Goal: Information Seeking & Learning: Find specific page/section

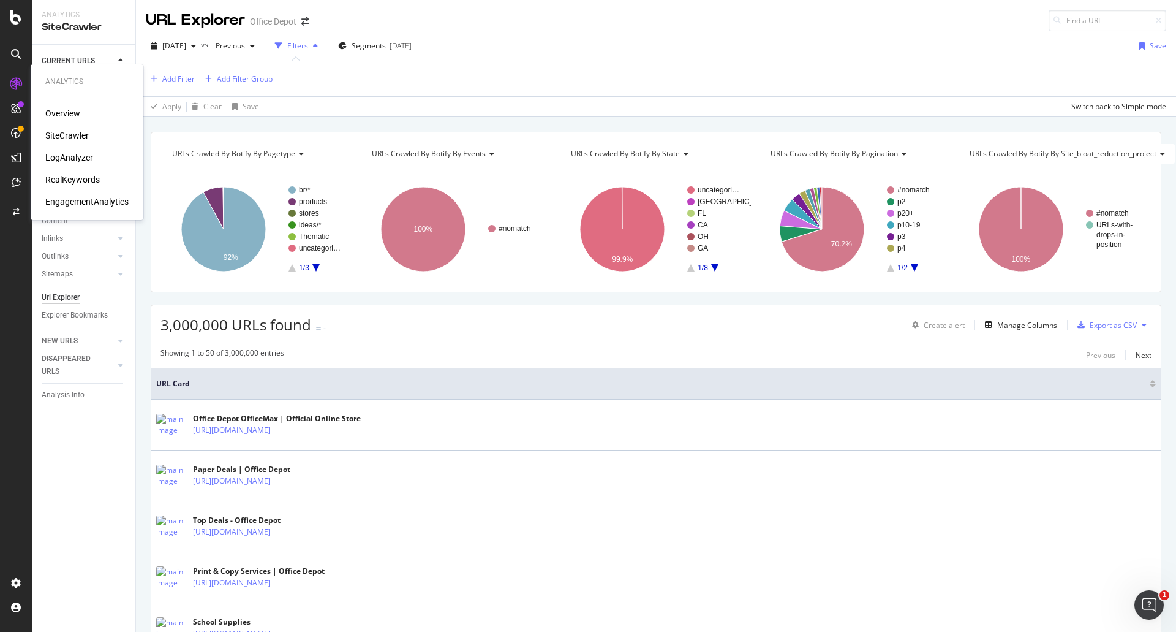
click at [69, 156] on div "LogAnalyzer" at bounding box center [69, 157] width 48 height 12
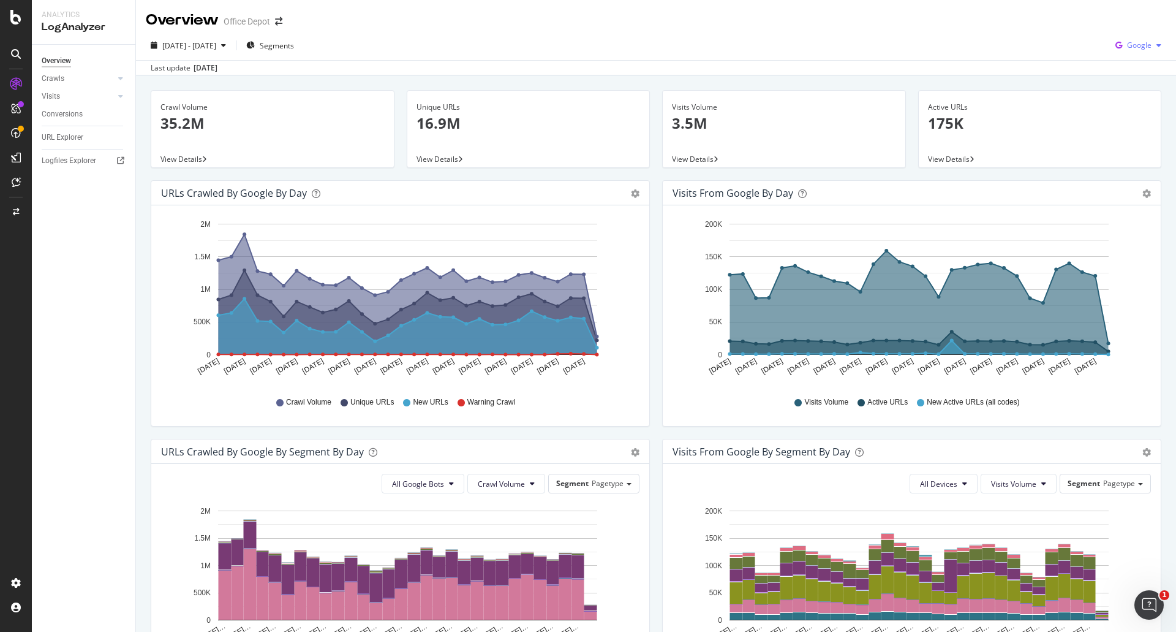
click at [1132, 45] on span "Google" at bounding box center [1139, 45] width 25 height 10
click at [1122, 88] on span "Bing" at bounding box center [1138, 92] width 45 height 11
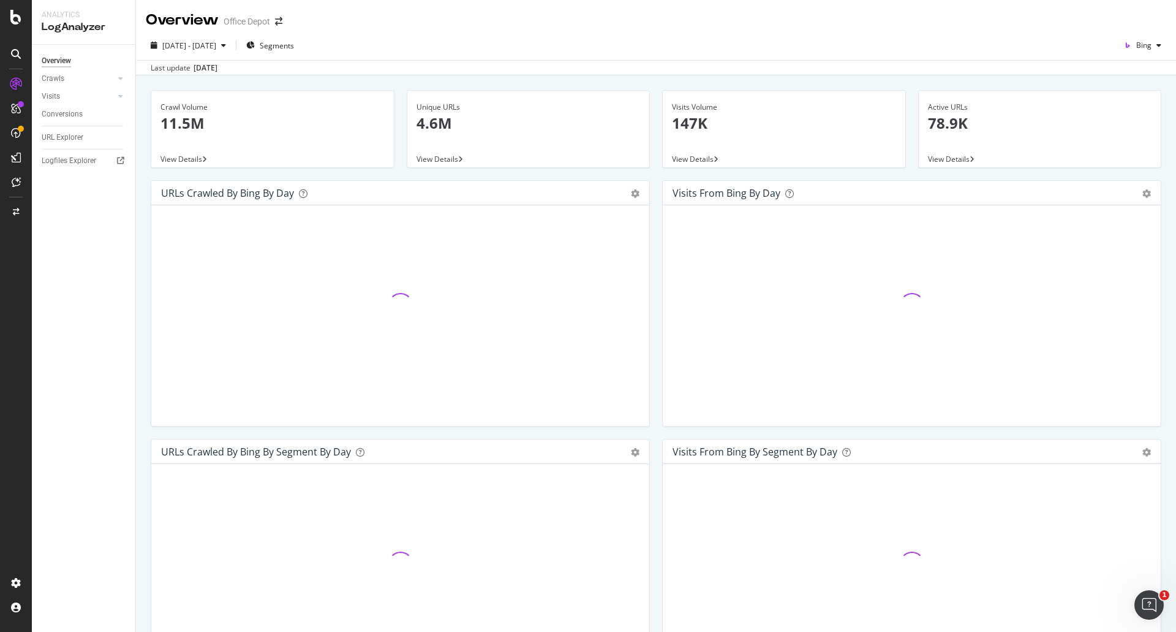
click at [608, 53] on div "[DATE] - [DATE] Segments Bing" at bounding box center [656, 48] width 1040 height 25
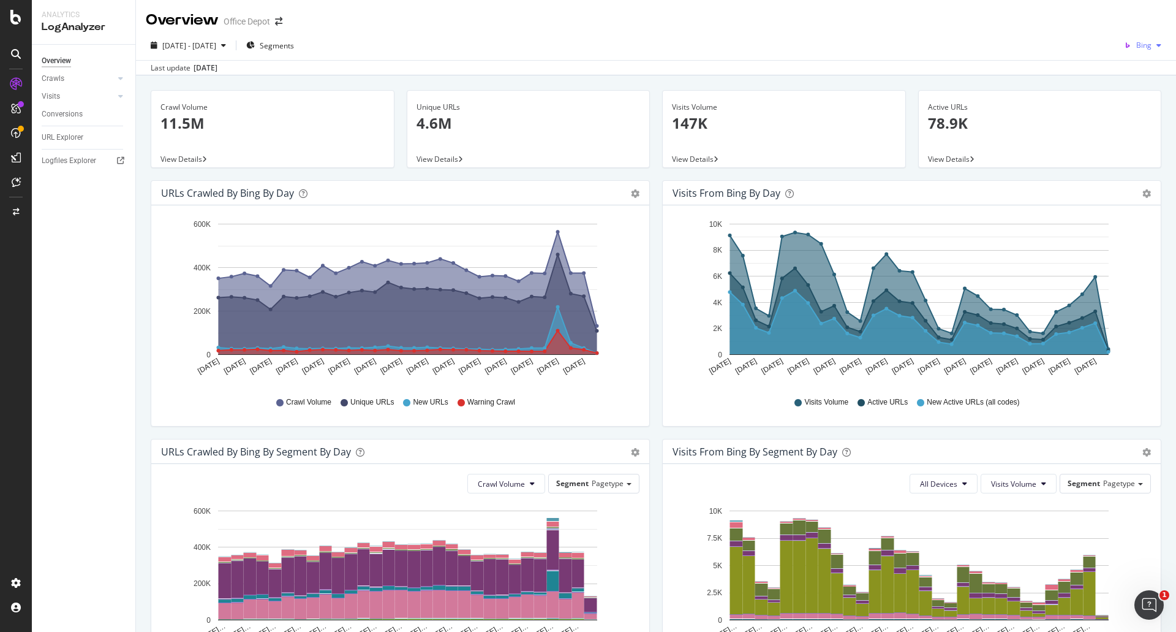
click at [1136, 36] on button "Bing" at bounding box center [1142, 46] width 47 height 20
click at [1120, 118] on span "OpenAI" at bounding box center [1139, 115] width 45 height 11
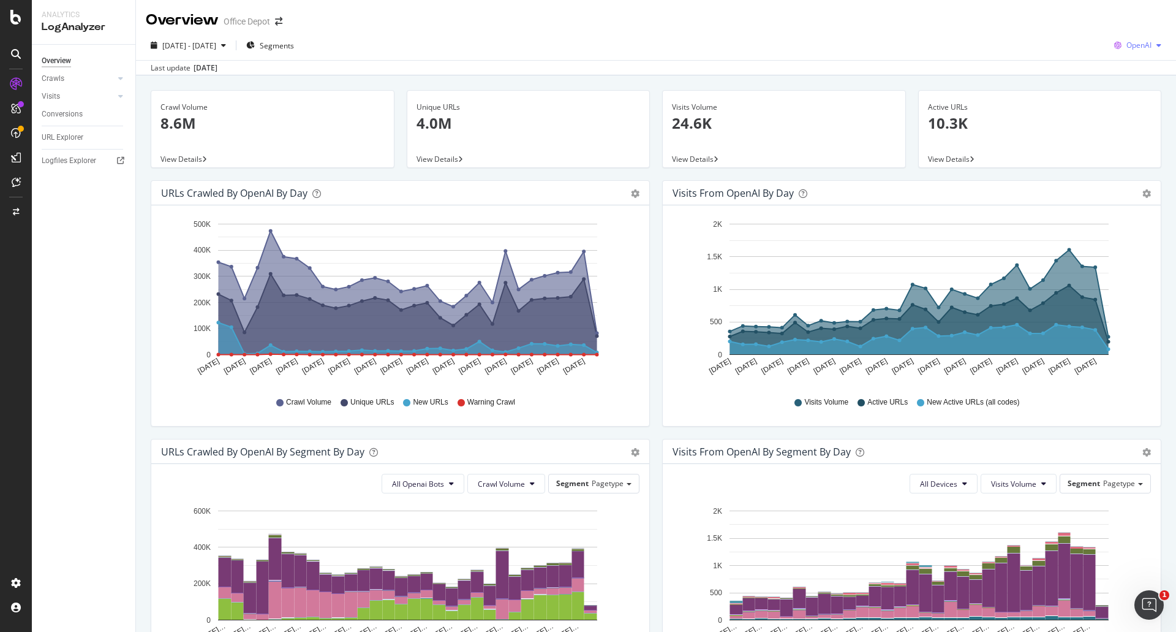
click at [1117, 37] on div "OpenAI" at bounding box center [1137, 45] width 57 height 18
click at [1108, 130] on span at bounding box center [1103, 137] width 15 height 15
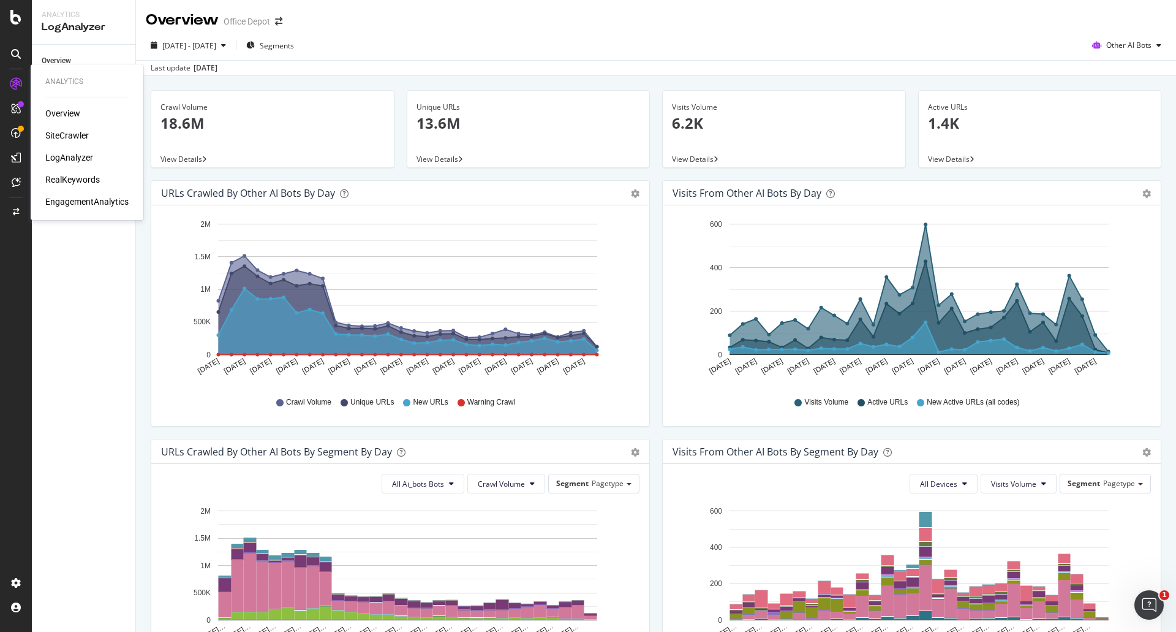
click at [62, 134] on div "SiteCrawler" at bounding box center [66, 135] width 43 height 12
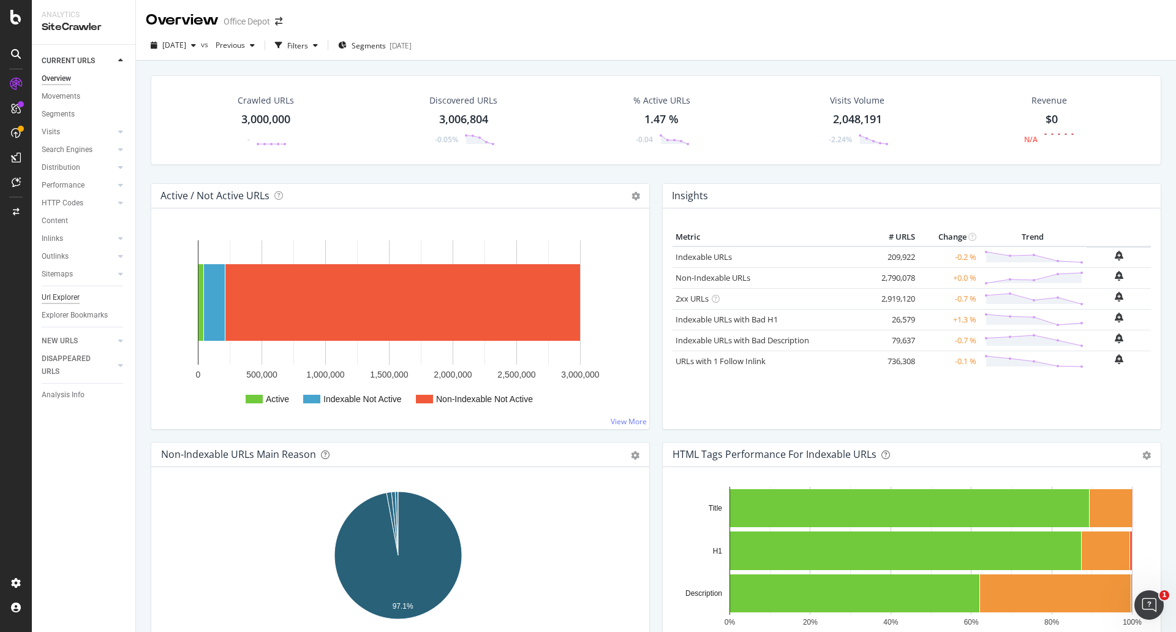
click at [67, 299] on div "Url Explorer" at bounding box center [61, 297] width 38 height 13
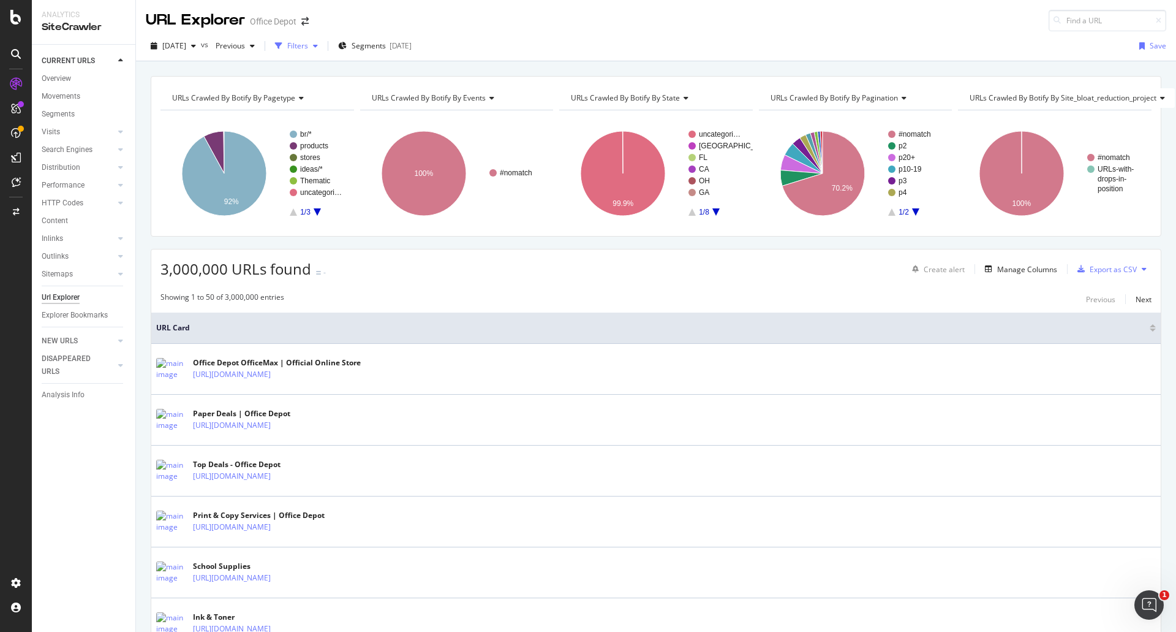
click at [308, 41] on div "Filters" at bounding box center [297, 45] width 21 height 10
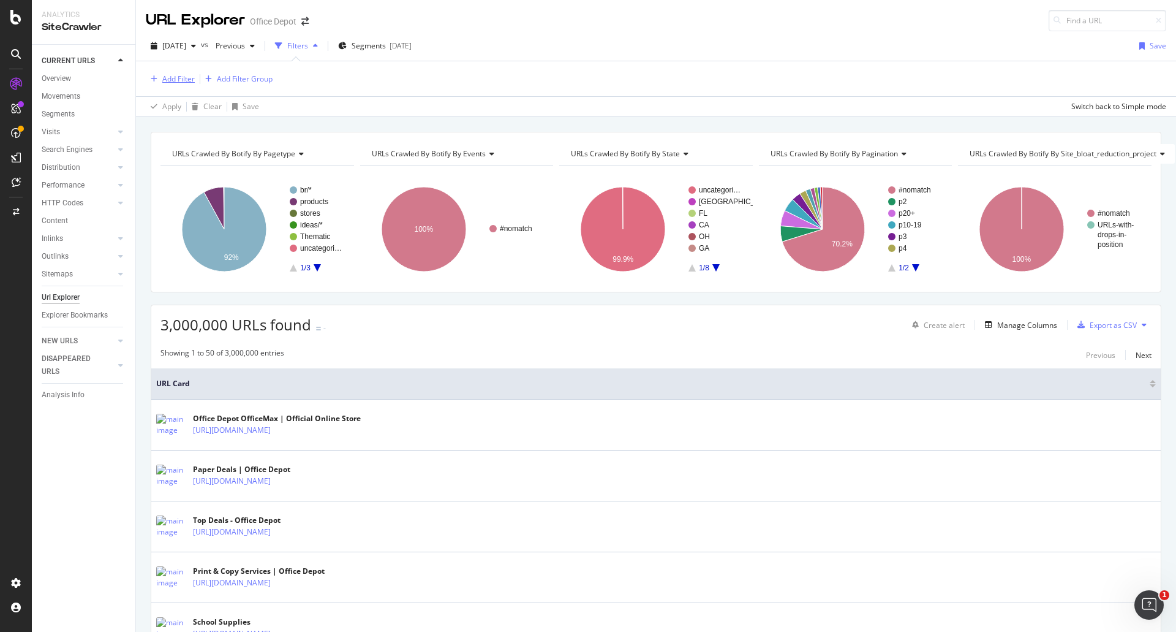
click at [179, 77] on div "Add Filter" at bounding box center [178, 79] width 32 height 10
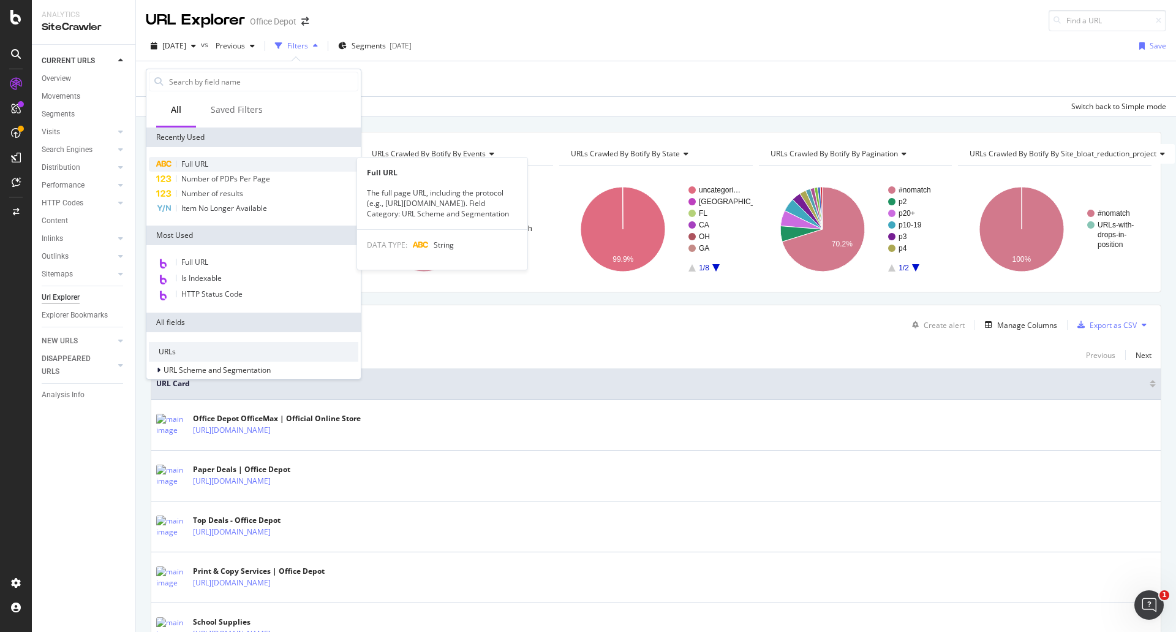
click at [224, 161] on div "Full URL" at bounding box center [253, 164] width 209 height 15
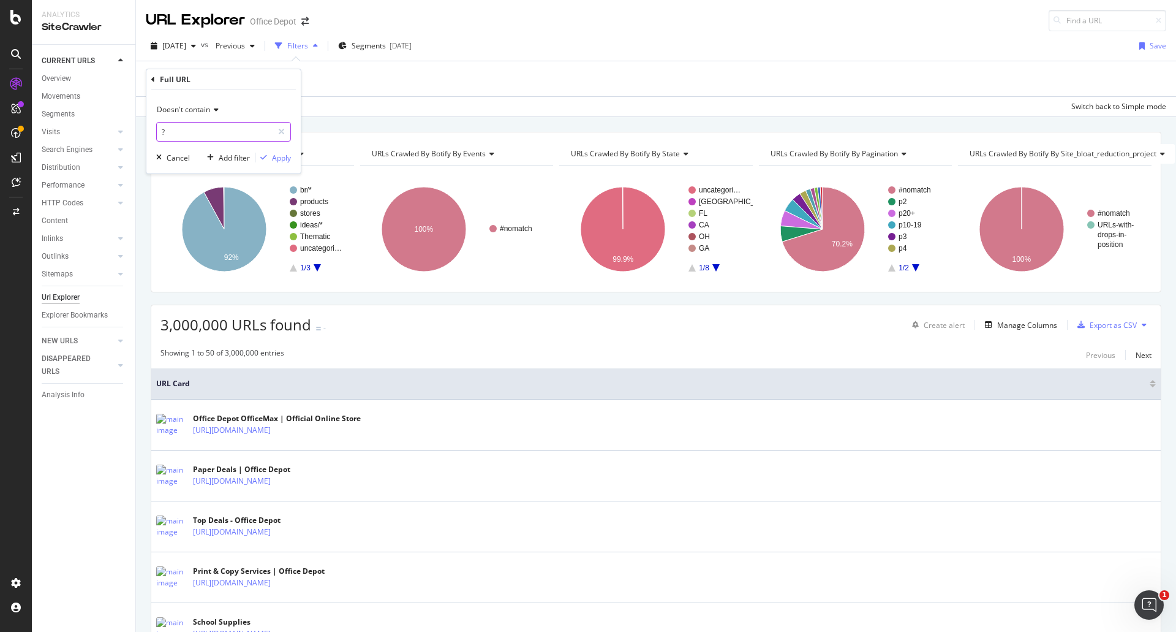
click at [247, 136] on input "?" at bounding box center [215, 132] width 116 height 20
type input "/products/"
click at [183, 98] on div "Doesn't contain /products/ Cancel Add filter Apply" at bounding box center [223, 131] width 154 height 83
click at [186, 105] on span "Doesn't contain" at bounding box center [183, 109] width 53 height 10
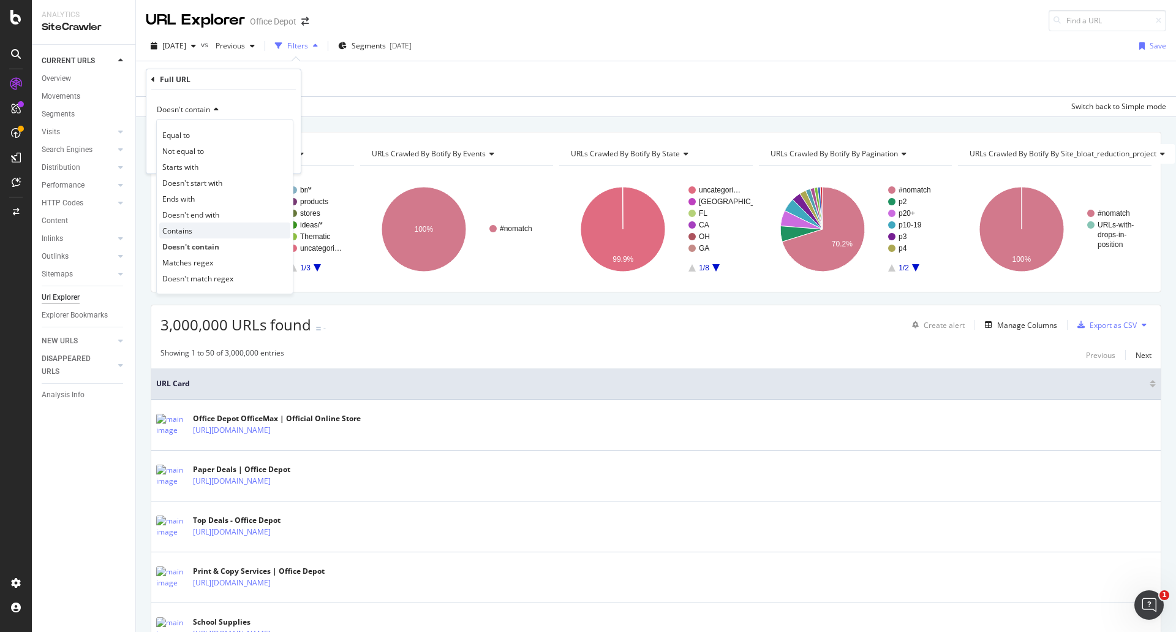
click at [206, 227] on div "Contains" at bounding box center [224, 230] width 131 height 16
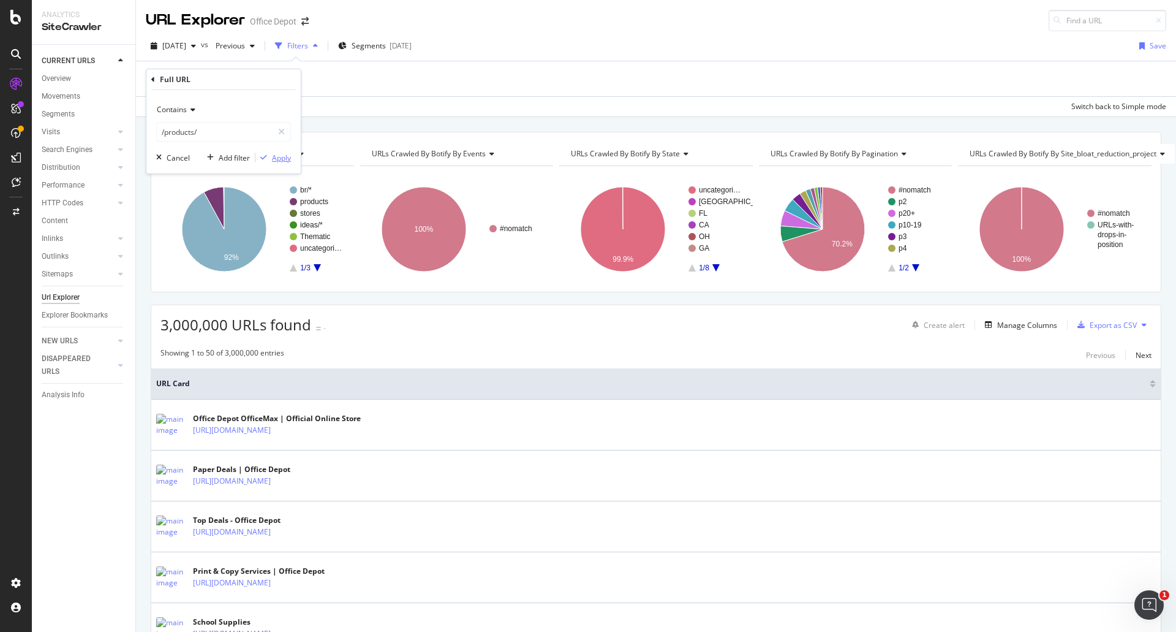
click at [289, 159] on div "Apply" at bounding box center [281, 158] width 19 height 10
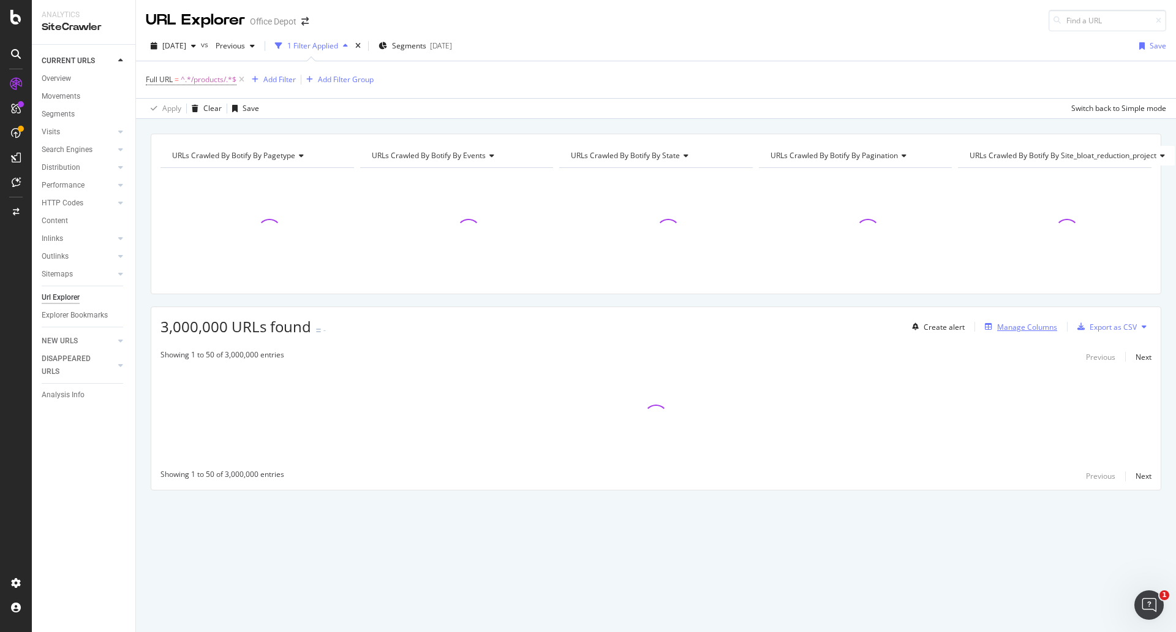
click at [1036, 330] on div "Manage Columns" at bounding box center [1027, 327] width 60 height 10
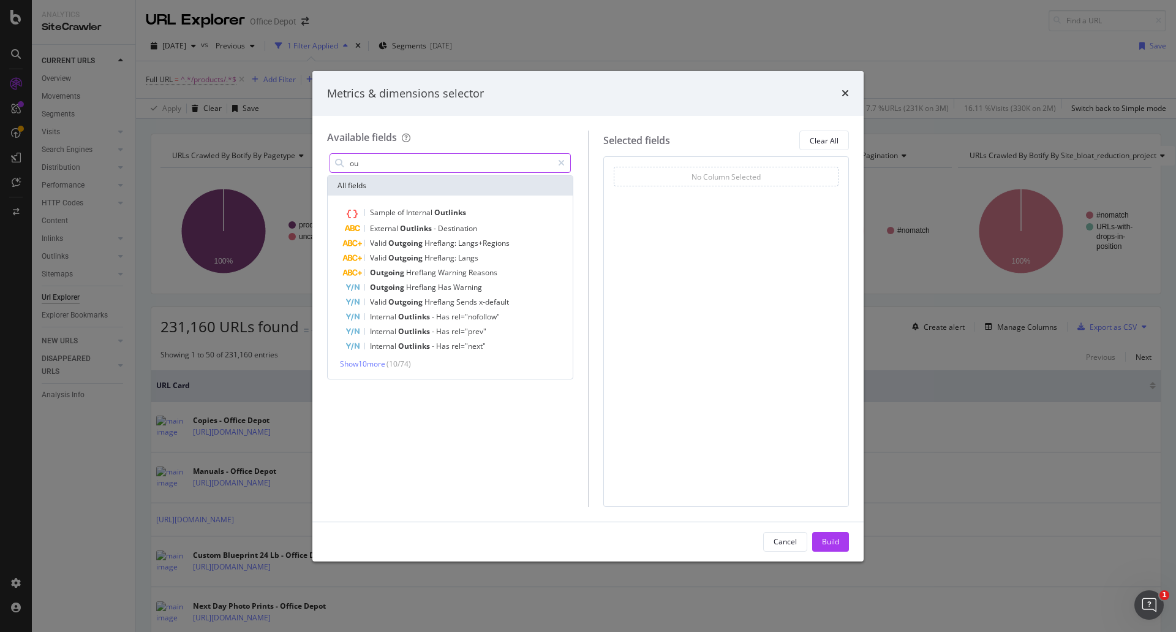
type input "o"
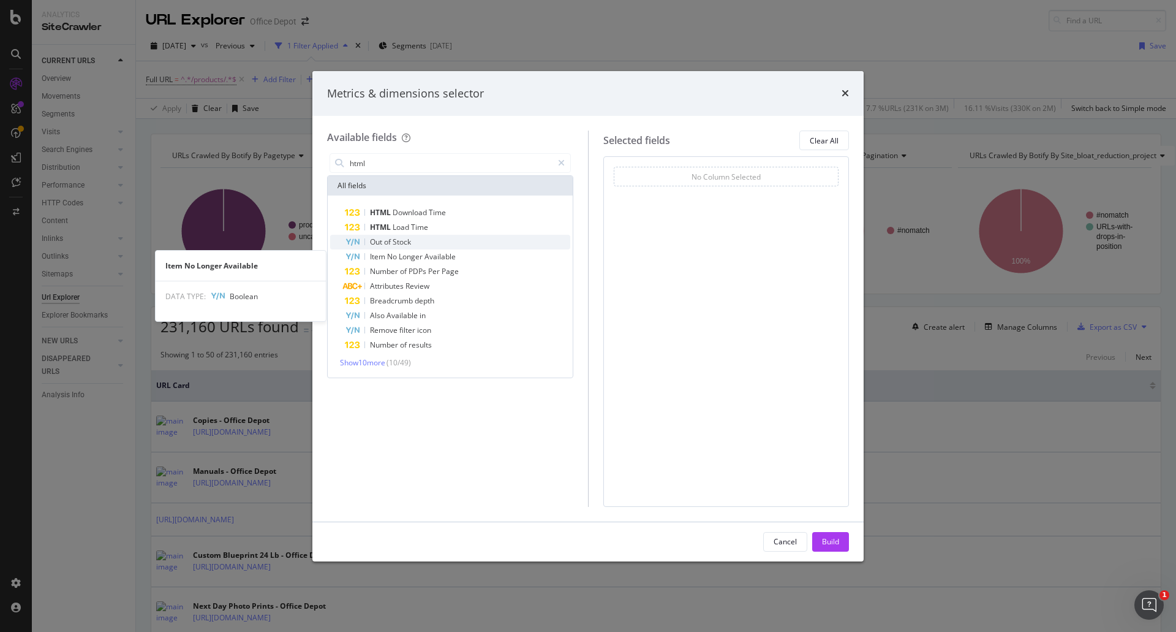
type input "html"
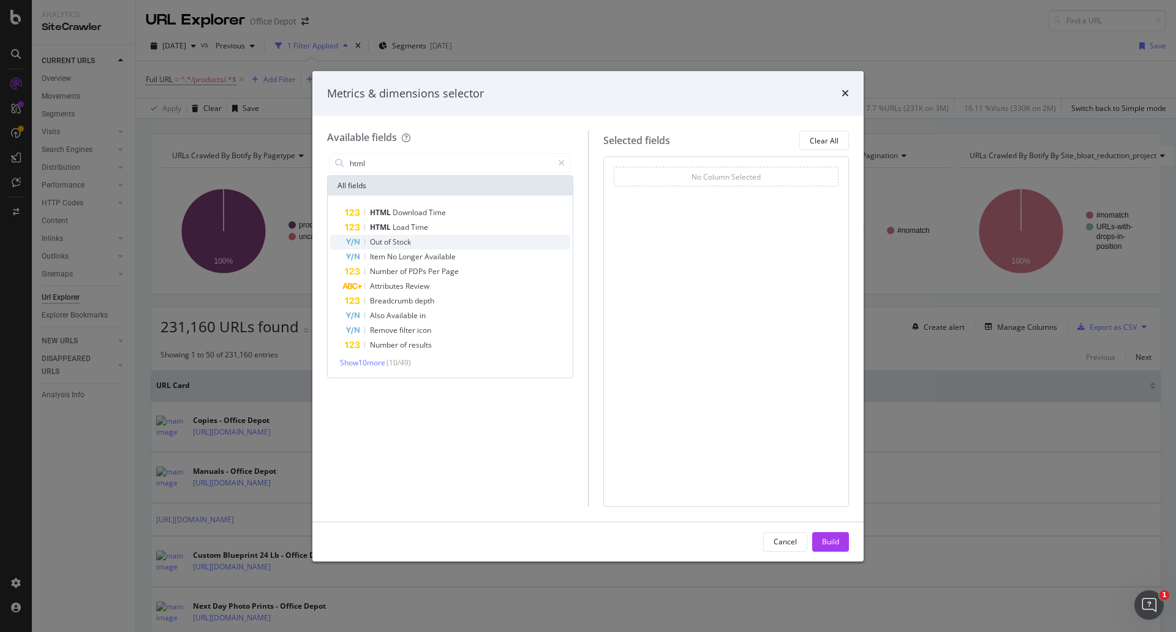
click at [413, 245] on div "Out of Stock" at bounding box center [457, 242] width 225 height 15
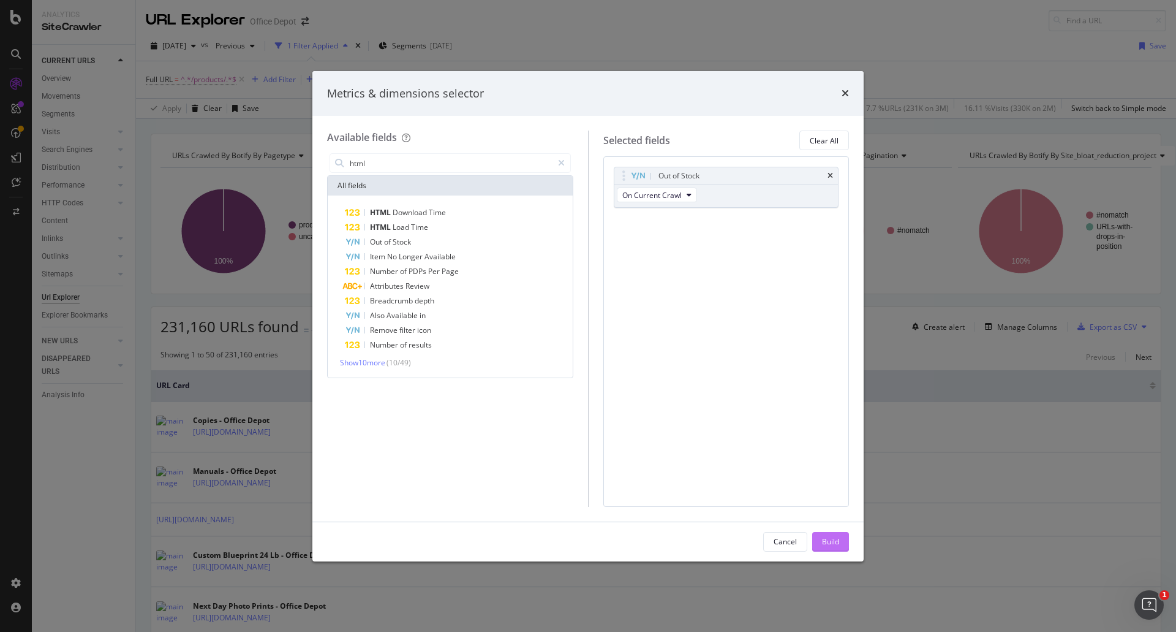
click at [821, 538] on button "Build" at bounding box center [830, 542] width 37 height 20
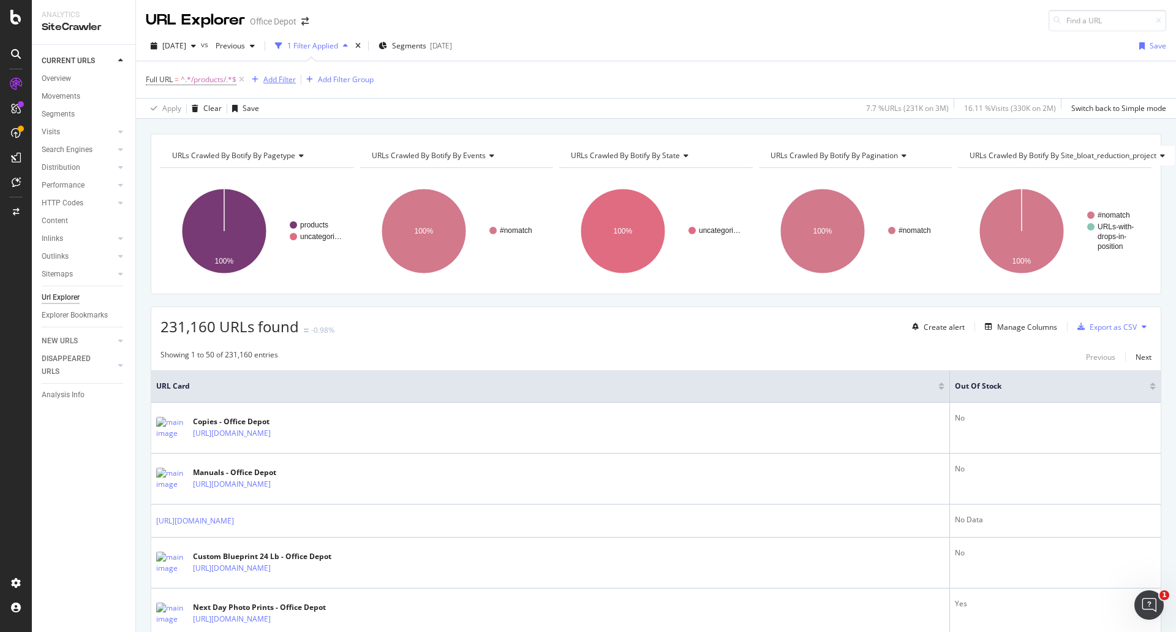
click at [293, 75] on div "Add Filter" at bounding box center [279, 79] width 32 height 10
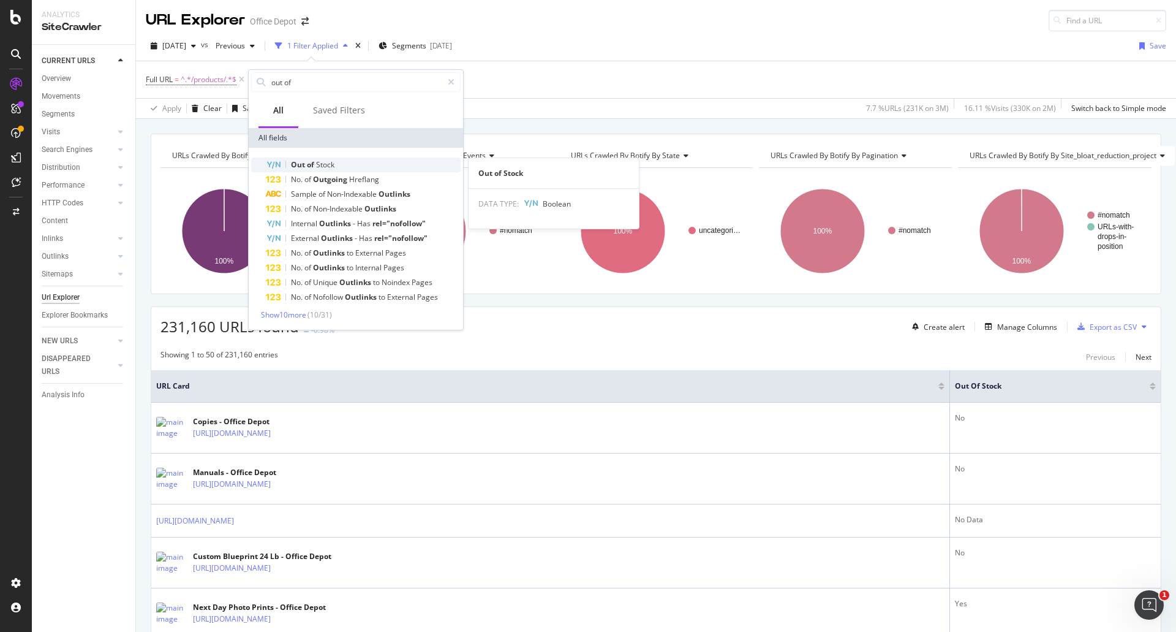
type input "out of"
click at [328, 165] on span "Stock" at bounding box center [325, 164] width 18 height 10
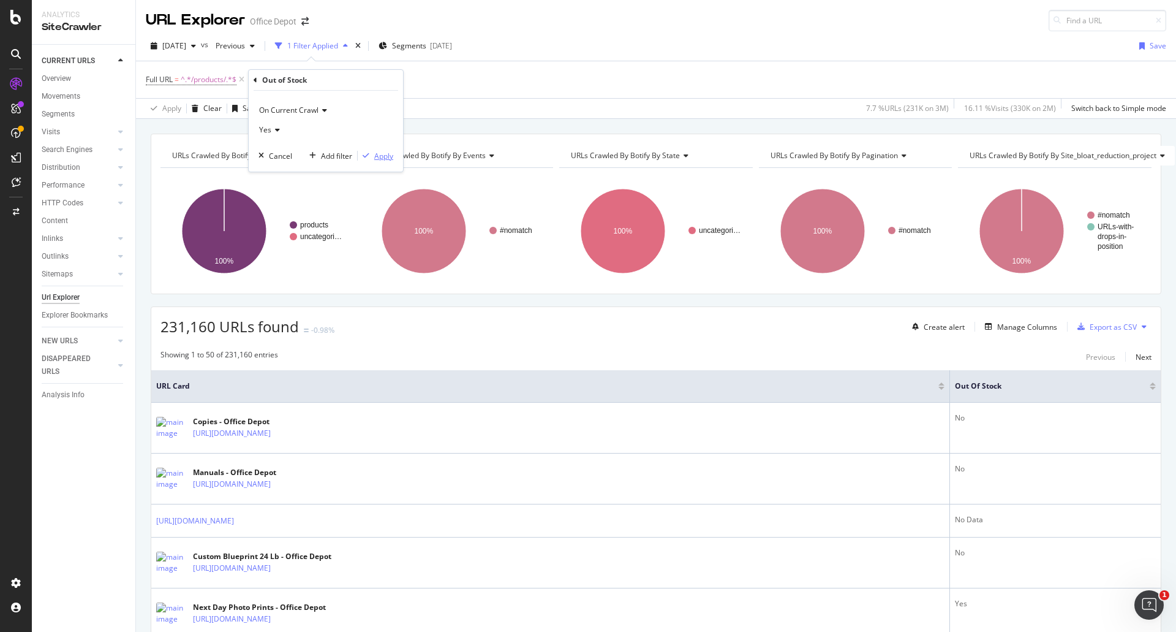
click at [379, 156] on div "Apply" at bounding box center [383, 156] width 19 height 10
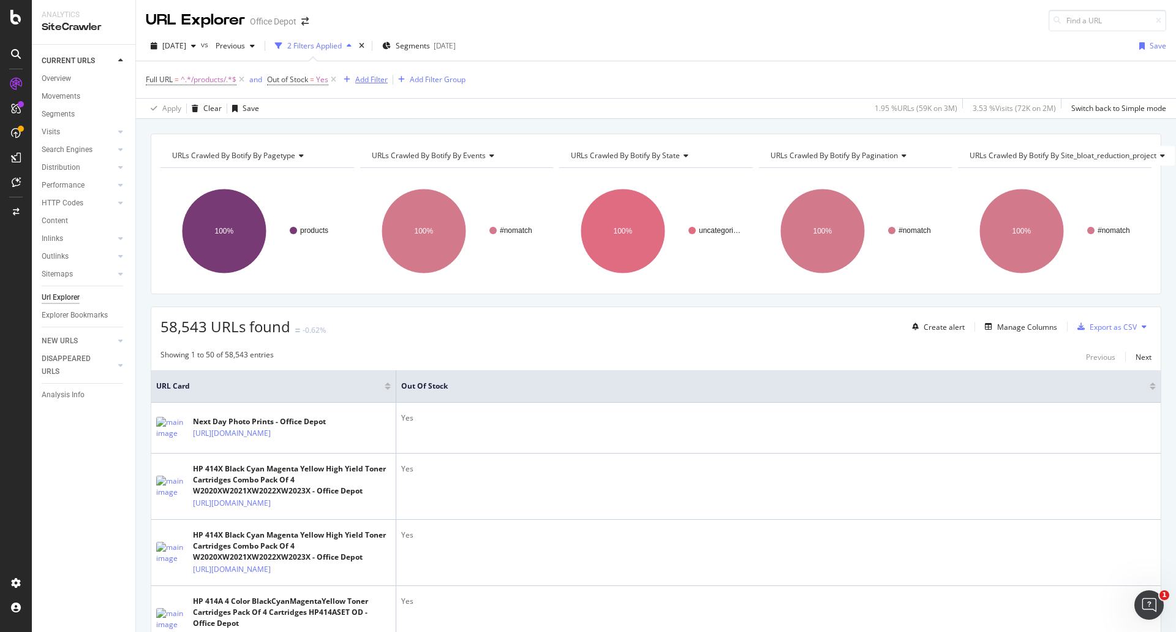
click at [362, 75] on div "Add Filter" at bounding box center [371, 79] width 32 height 10
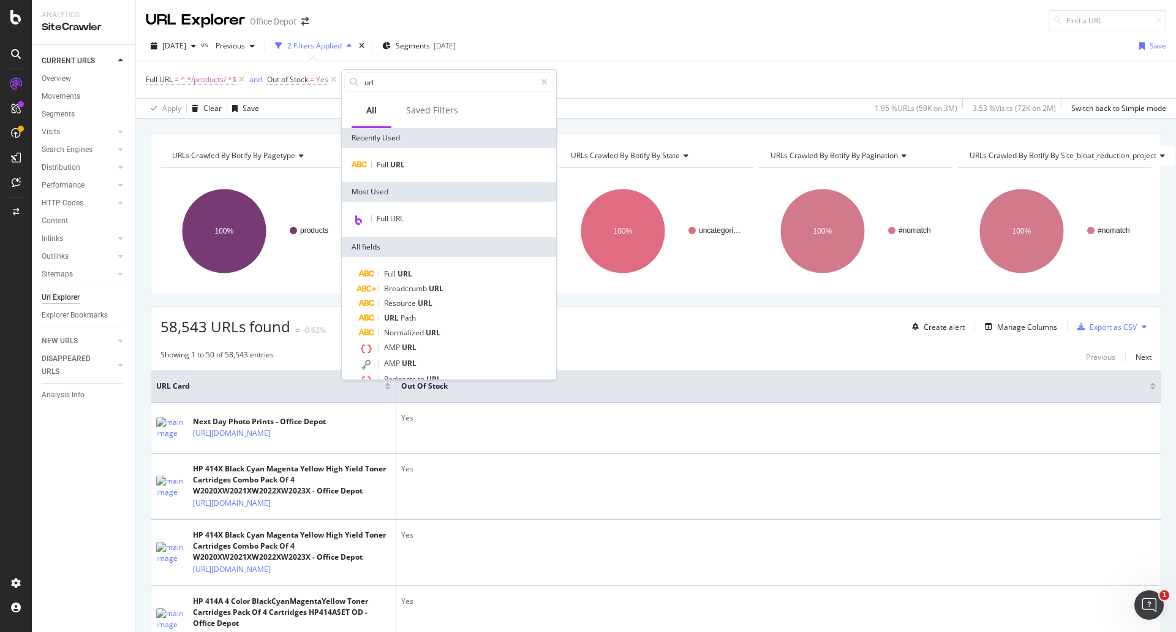
type input "url"
click at [412, 156] on div "Full URL" at bounding box center [449, 165] width 214 height 34
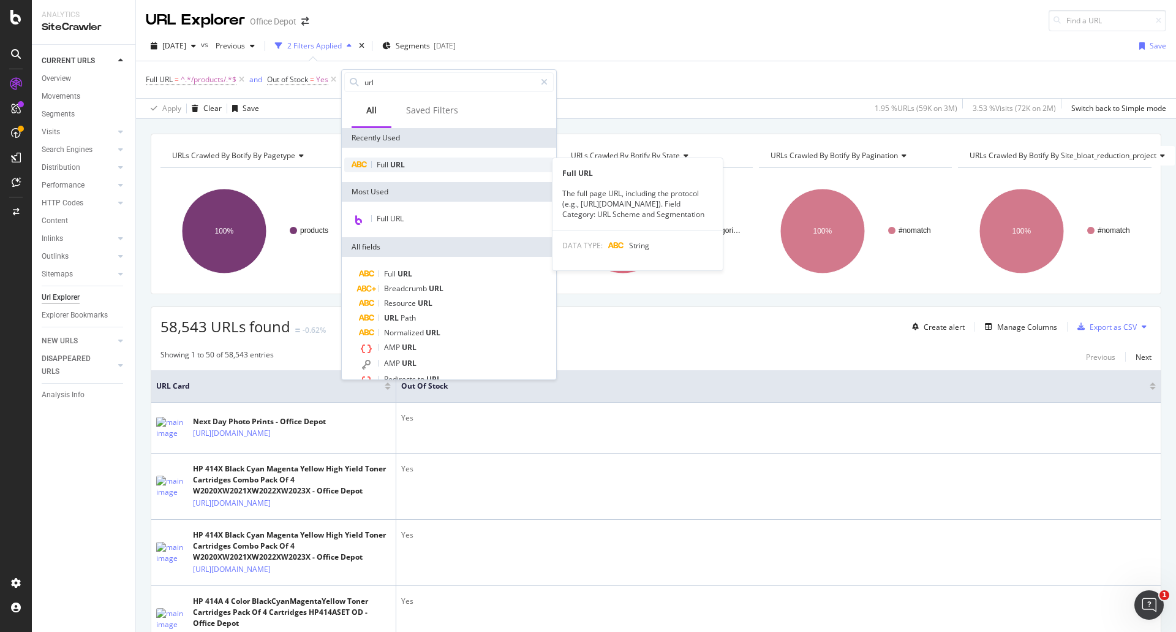
click at [411, 160] on div "Full URL" at bounding box center [448, 164] width 209 height 15
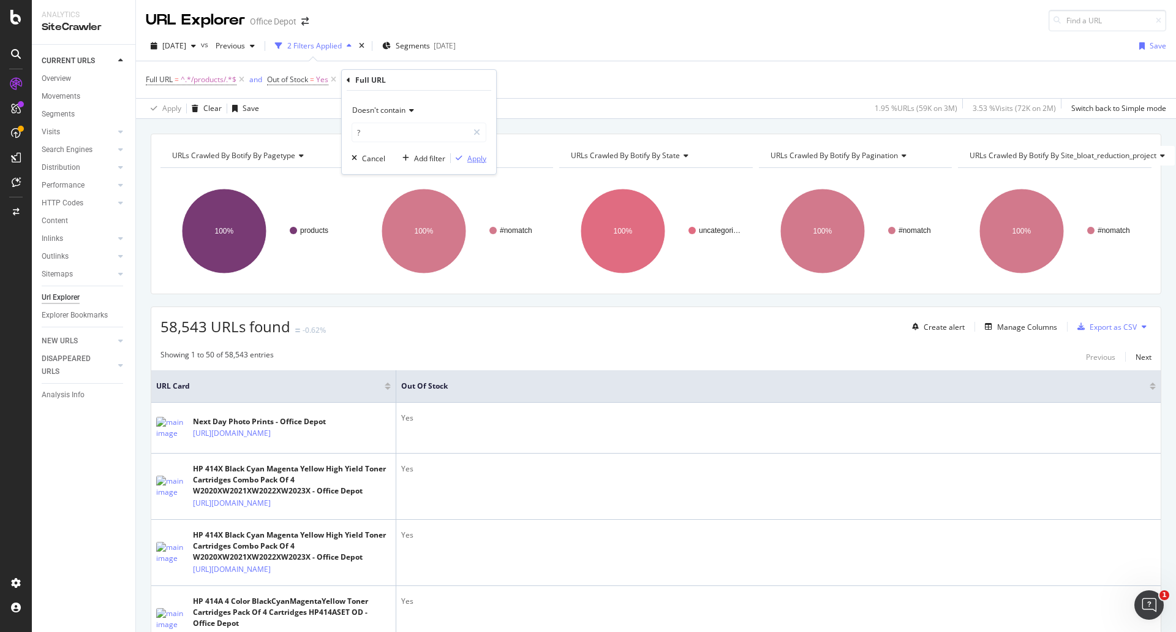
click at [474, 159] on div "Apply" at bounding box center [476, 158] width 19 height 10
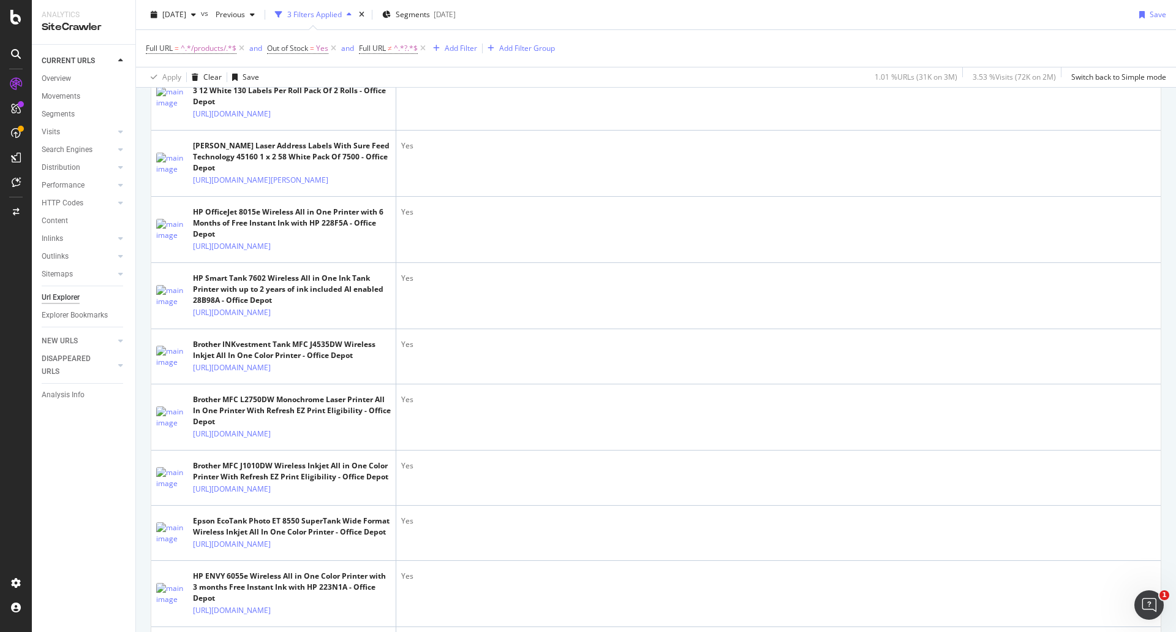
scroll to position [1164, 0]
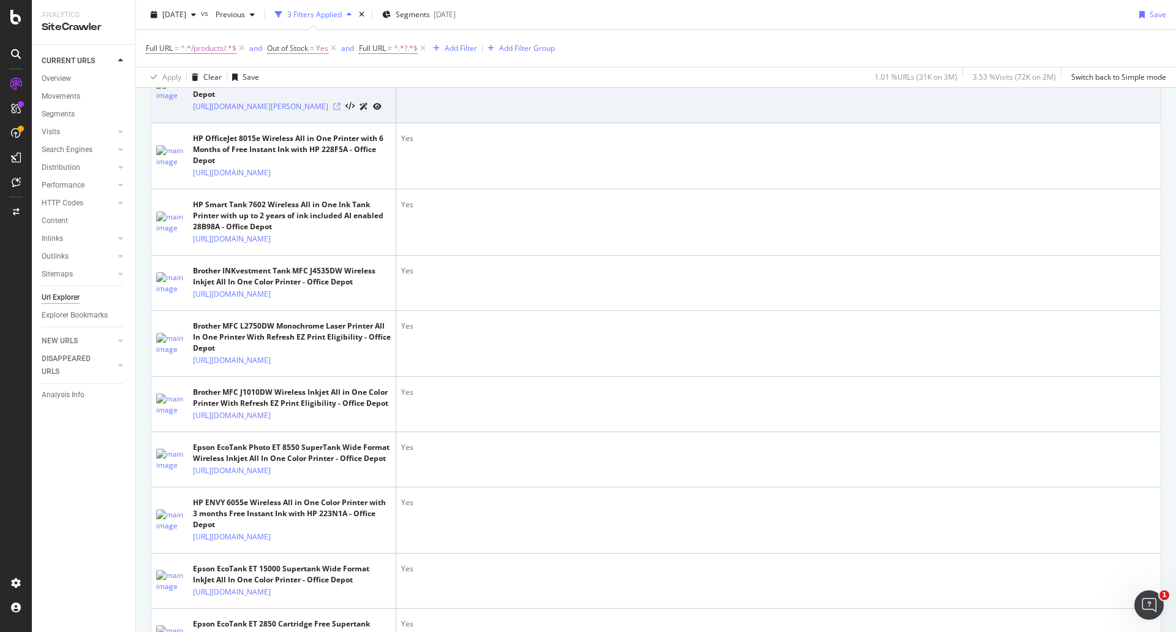
click at [341, 110] on icon at bounding box center [336, 106] width 7 height 7
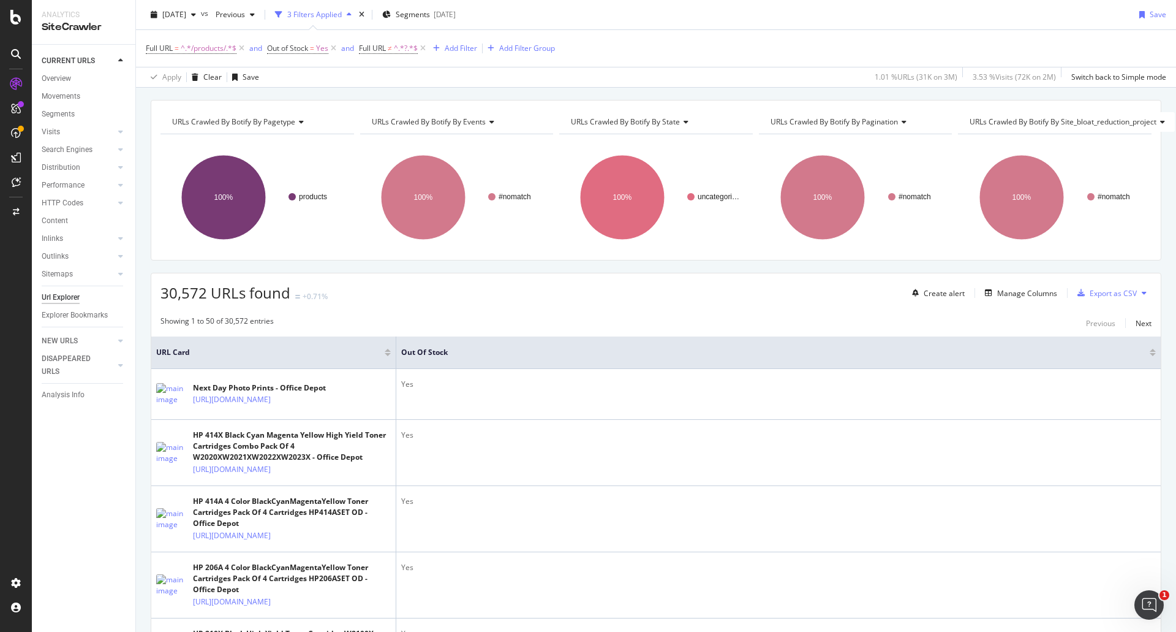
scroll to position [0, 0]
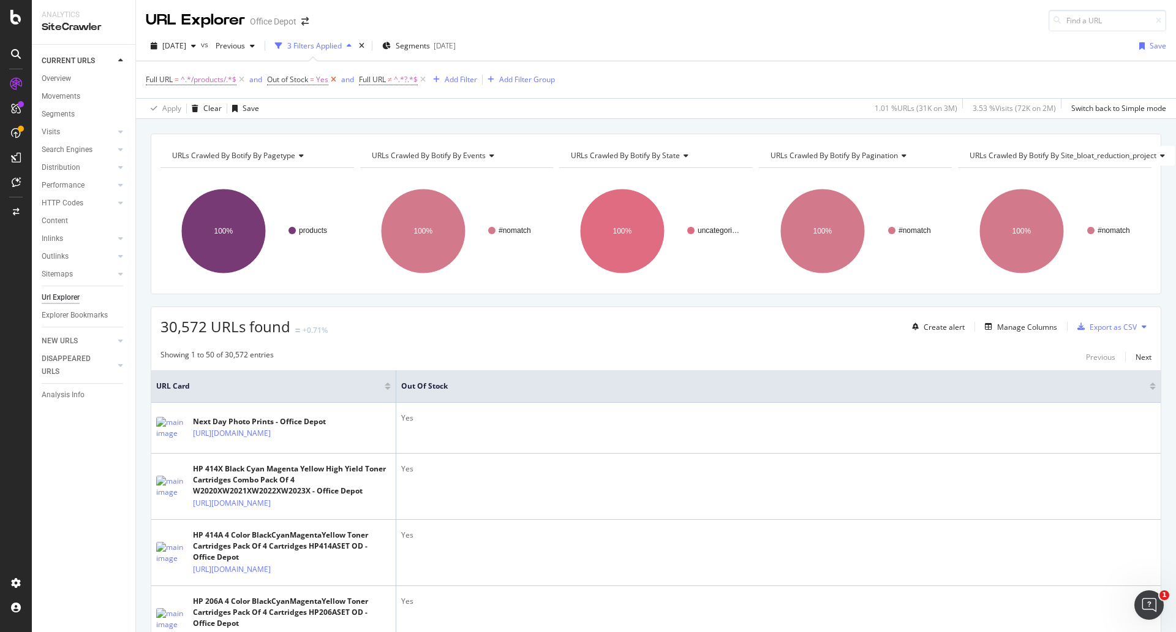
click at [335, 80] on icon at bounding box center [333, 80] width 10 height 12
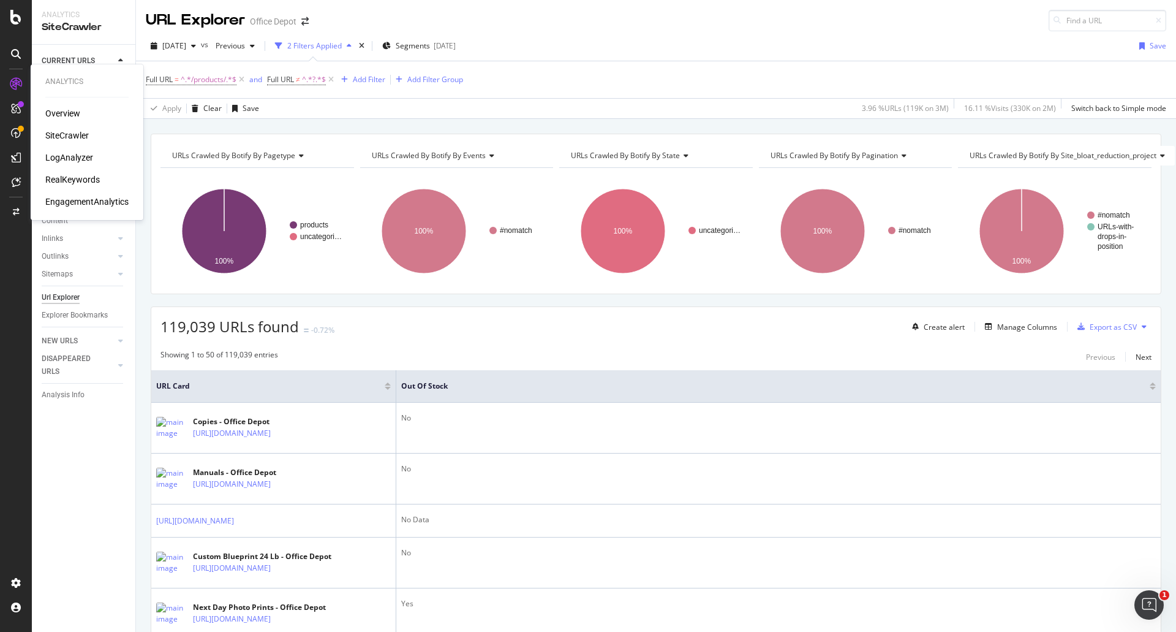
click at [48, 154] on div "LogAnalyzer" at bounding box center [69, 157] width 48 height 12
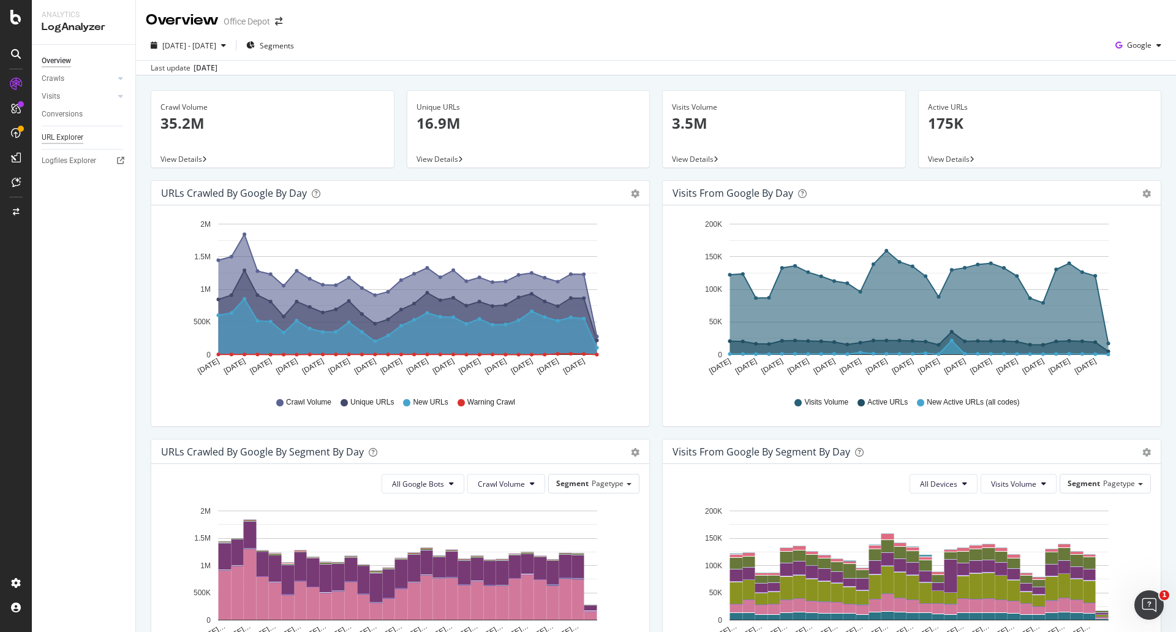
click at [82, 134] on div "URL Explorer" at bounding box center [63, 137] width 42 height 13
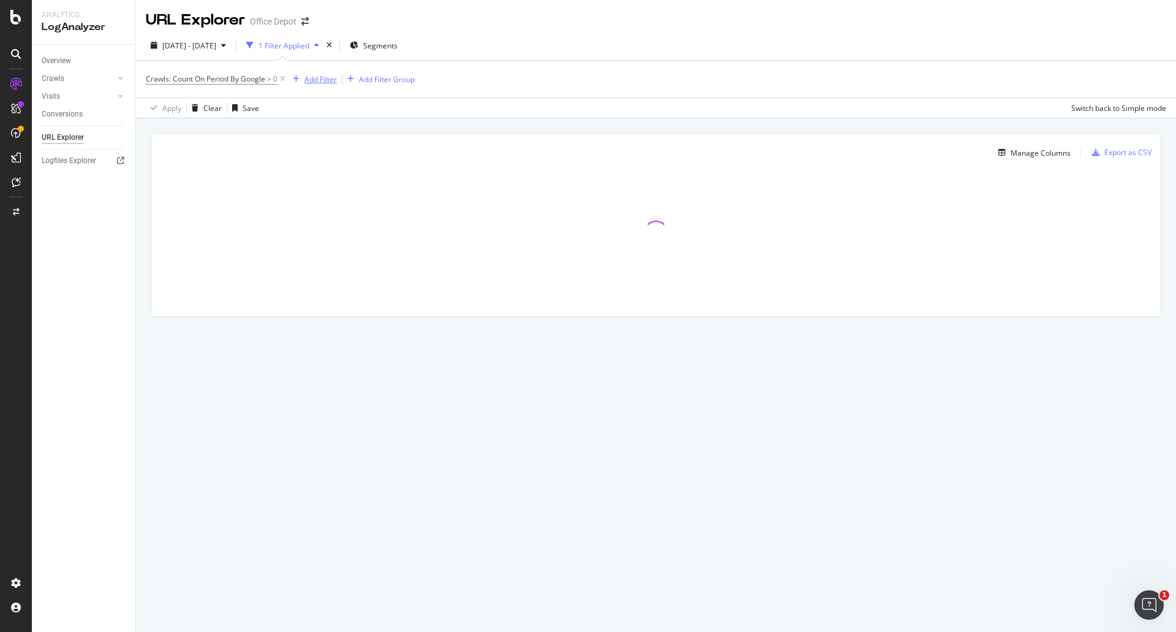
click at [312, 74] on div "Add Filter" at bounding box center [320, 79] width 32 height 10
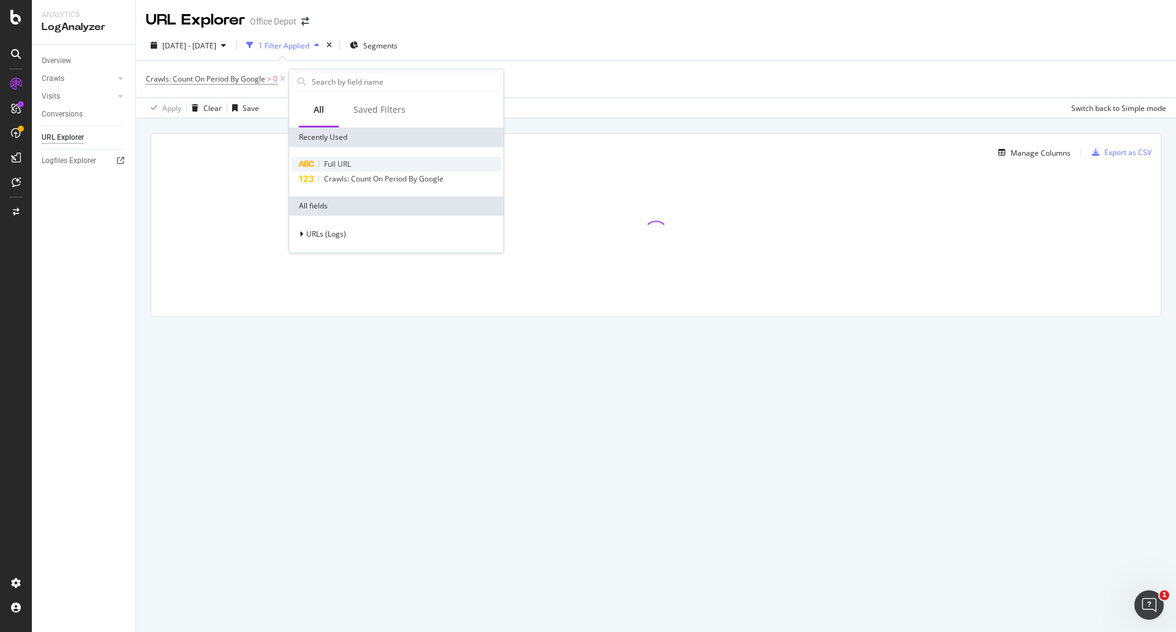
click at [345, 164] on span "Full URL" at bounding box center [337, 164] width 27 height 10
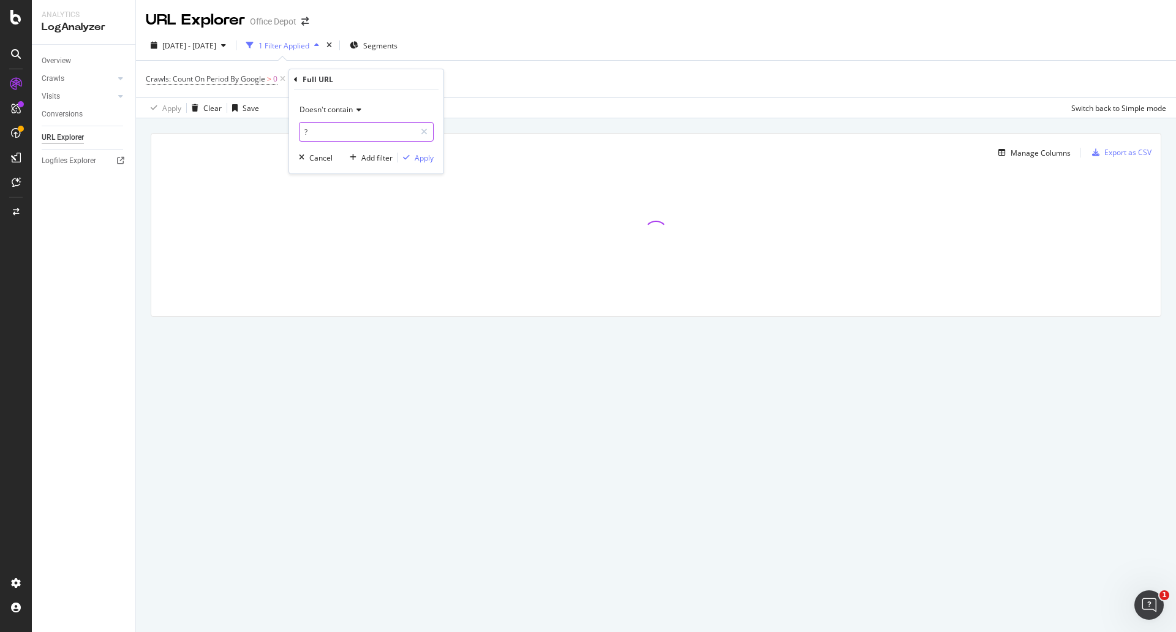
click at [363, 126] on input "?" at bounding box center [358, 132] width 116 height 20
paste input "N-1676"
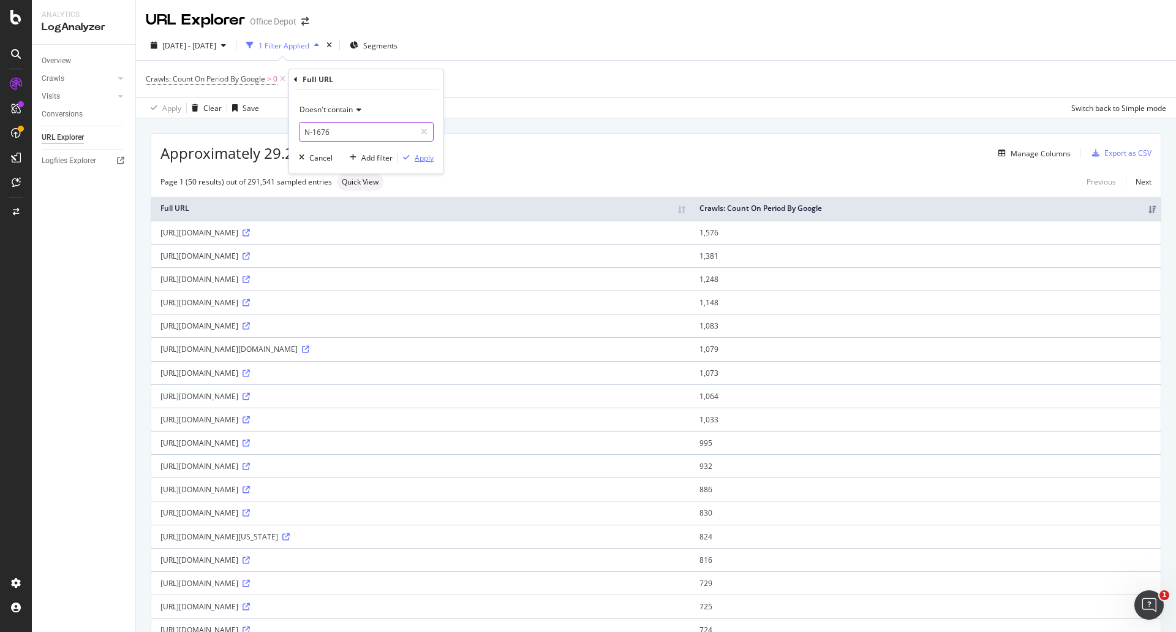
type input "N-1676"
click at [420, 154] on div "Apply" at bounding box center [424, 158] width 19 height 10
click at [335, 77] on span "Full URL" at bounding box center [321, 79] width 27 height 10
click at [336, 105] on span "Doesn't contain" at bounding box center [346, 107] width 53 height 10
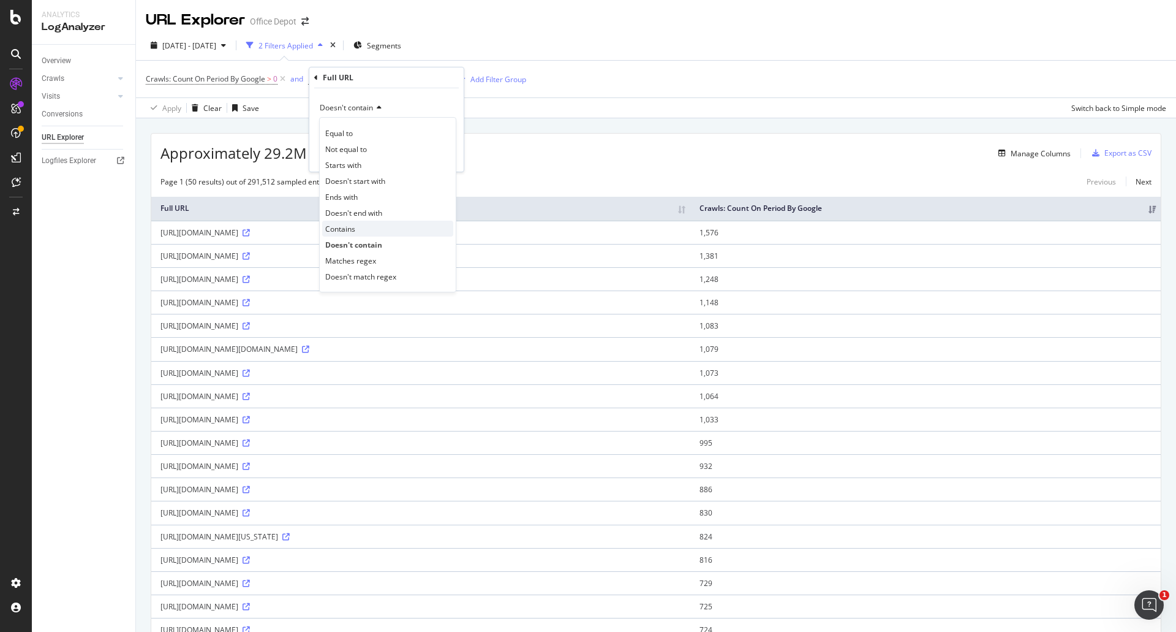
click at [346, 224] on span "Contains" at bounding box center [340, 229] width 30 height 10
click at [437, 159] on div "Apply" at bounding box center [444, 156] width 19 height 10
